Goal: Transaction & Acquisition: Book appointment/travel/reservation

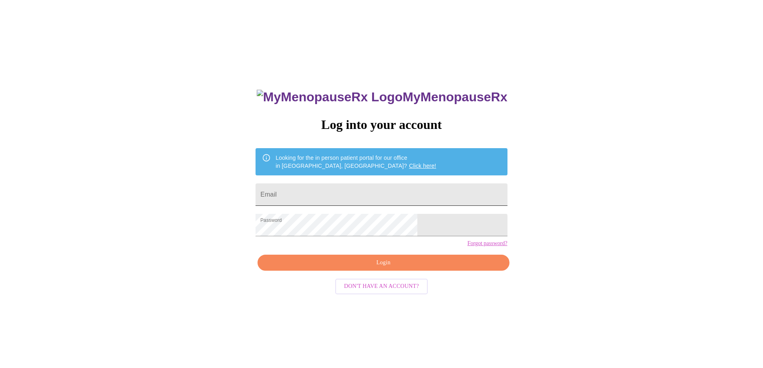
click at [350, 185] on input "Email" at bounding box center [382, 195] width 252 height 22
type input "[PERSON_NAME][EMAIL_ADDRESS][PERSON_NAME][DOMAIN_NAME]"
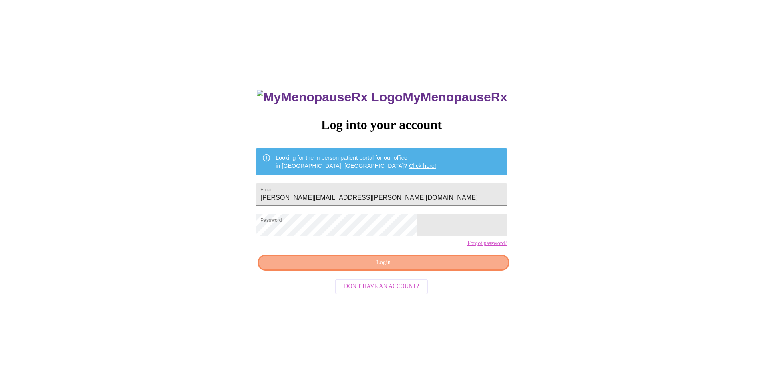
click at [456, 271] on button "Login" at bounding box center [384, 263] width 252 height 16
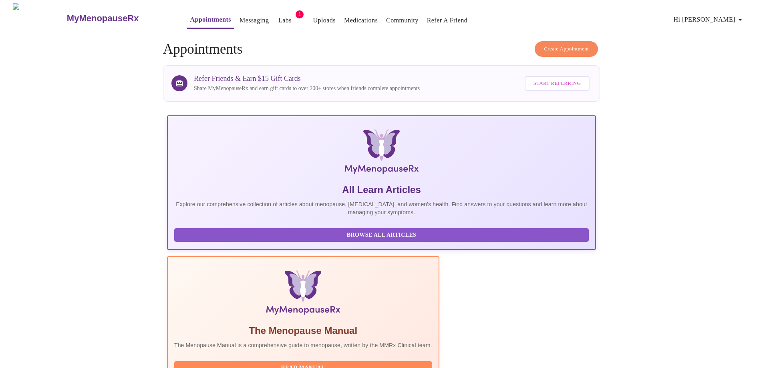
click at [564, 47] on span "Create Appointment" at bounding box center [566, 48] width 45 height 9
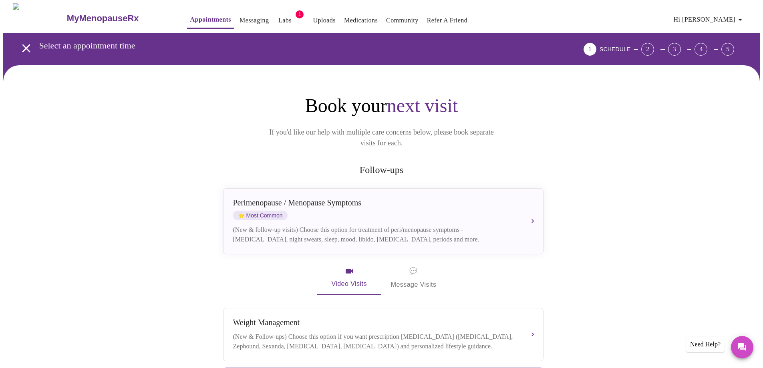
scroll to position [200, 0]
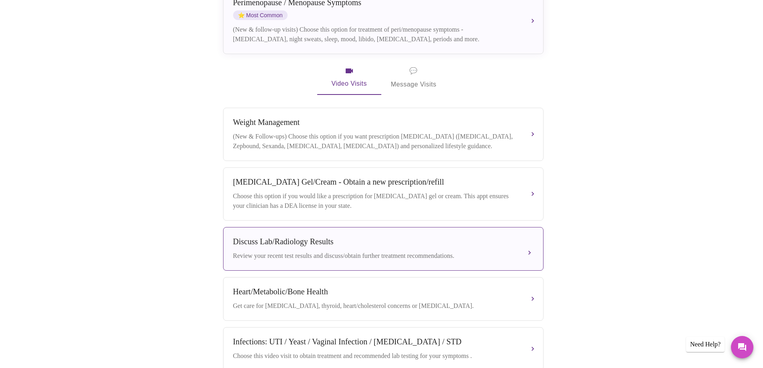
click at [488, 243] on div "Discuss Lab/Radiology Results" at bounding box center [375, 241] width 284 height 9
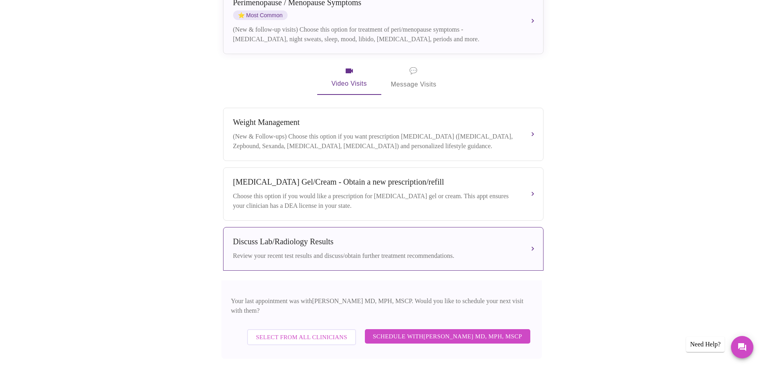
scroll to position [280, 0]
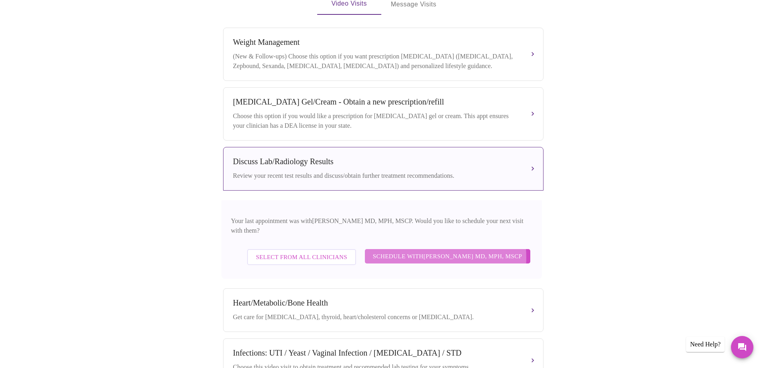
click at [411, 251] on span "Schedule with [PERSON_NAME] MD, MPH, MSCP" at bounding box center [447, 256] width 149 height 10
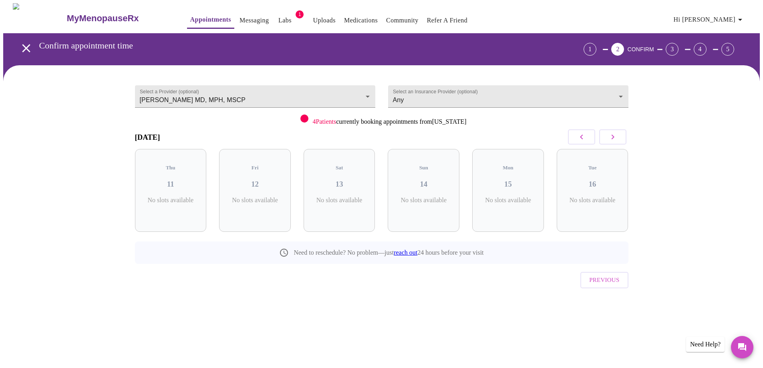
scroll to position [0, 0]
click at [614, 138] on icon "button" at bounding box center [616, 137] width 10 height 10
click at [613, 138] on icon "button" at bounding box center [616, 137] width 10 height 10
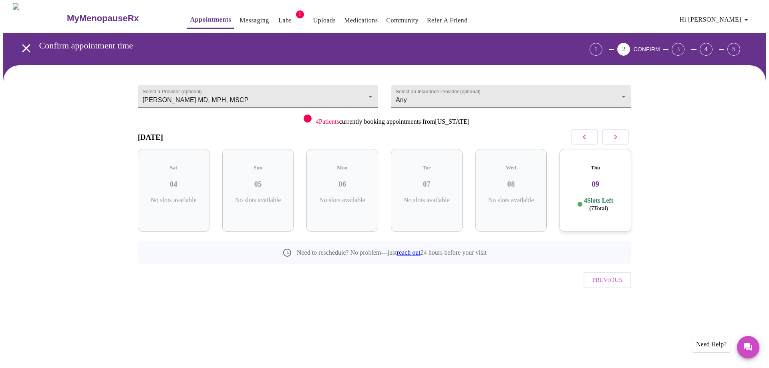
click at [613, 138] on icon "button" at bounding box center [616, 137] width 10 height 10
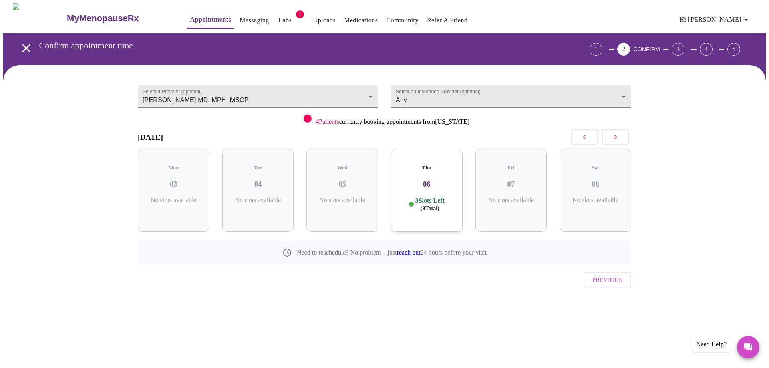
click at [424, 197] on p "3 Slots Left ( 9 Total)" at bounding box center [429, 205] width 29 height 16
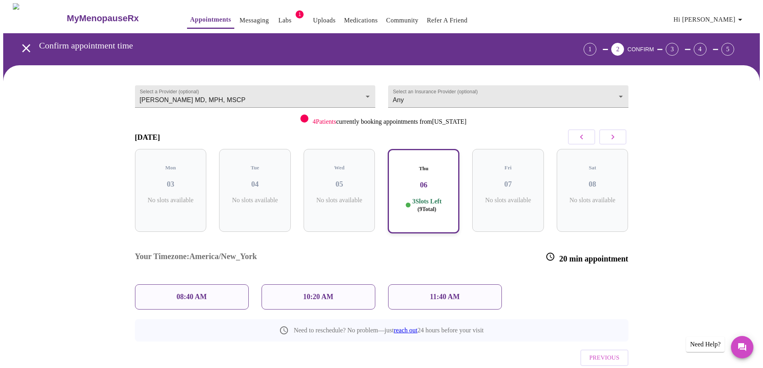
click at [329, 293] on p "10:20 AM" at bounding box center [318, 297] width 30 height 8
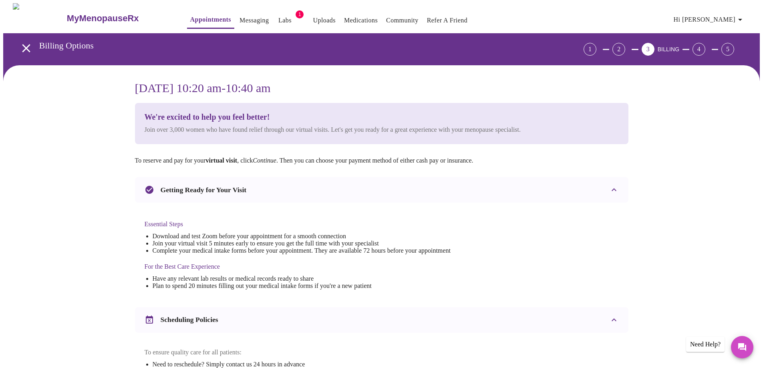
scroll to position [213, 0]
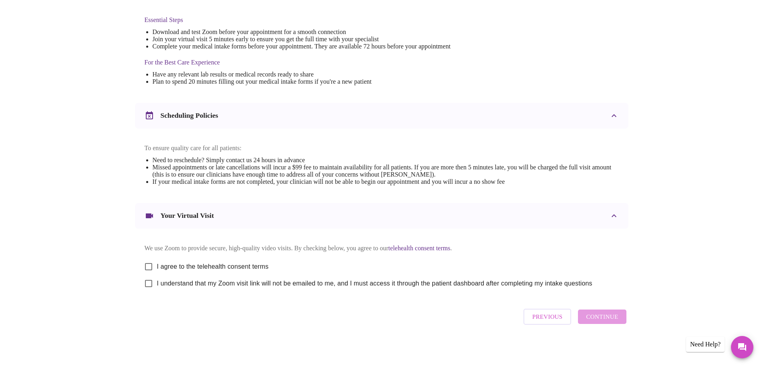
click at [151, 264] on input "I agree to the telehealth consent terms" at bounding box center [148, 266] width 17 height 17
checkbox input "true"
click at [148, 282] on input "I understand that my Zoom visit link will not be emailed to me, and I must acce…" at bounding box center [148, 283] width 17 height 17
checkbox input "true"
click at [609, 318] on span "Continue" at bounding box center [602, 317] width 32 height 10
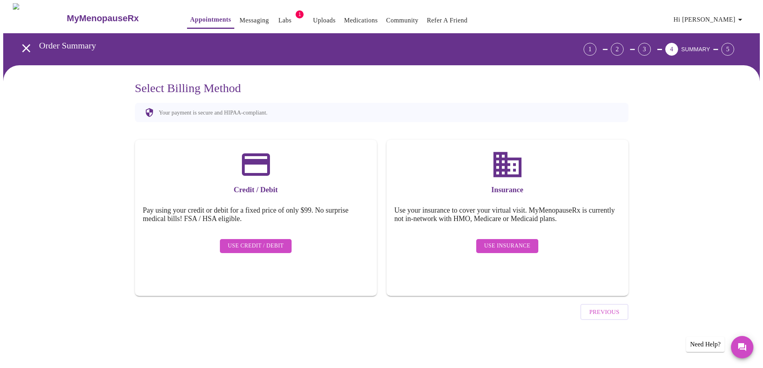
scroll to position [0, 0]
click at [500, 241] on span "Use Insurance" at bounding box center [510, 246] width 46 height 10
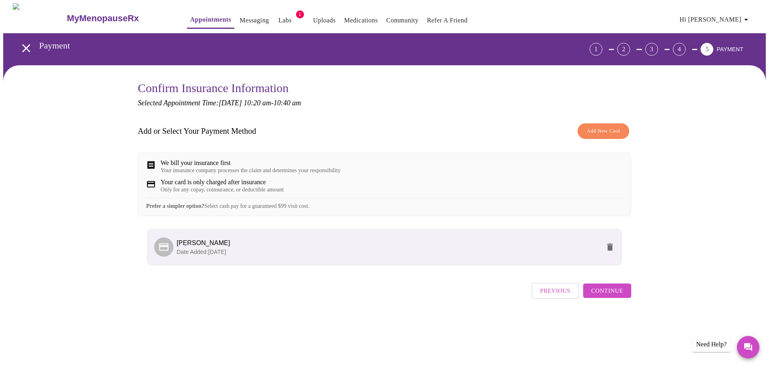
click at [609, 296] on span "Continue" at bounding box center [607, 291] width 32 height 10
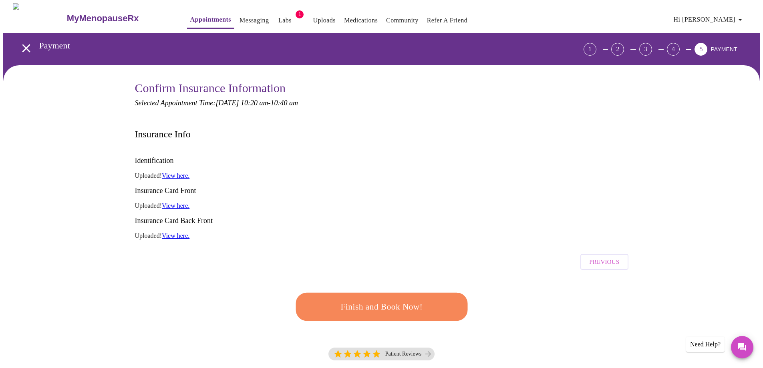
click at [410, 300] on span "Finish and Book Now!" at bounding box center [382, 307] width 148 height 15
